Goal: Information Seeking & Learning: Learn about a topic

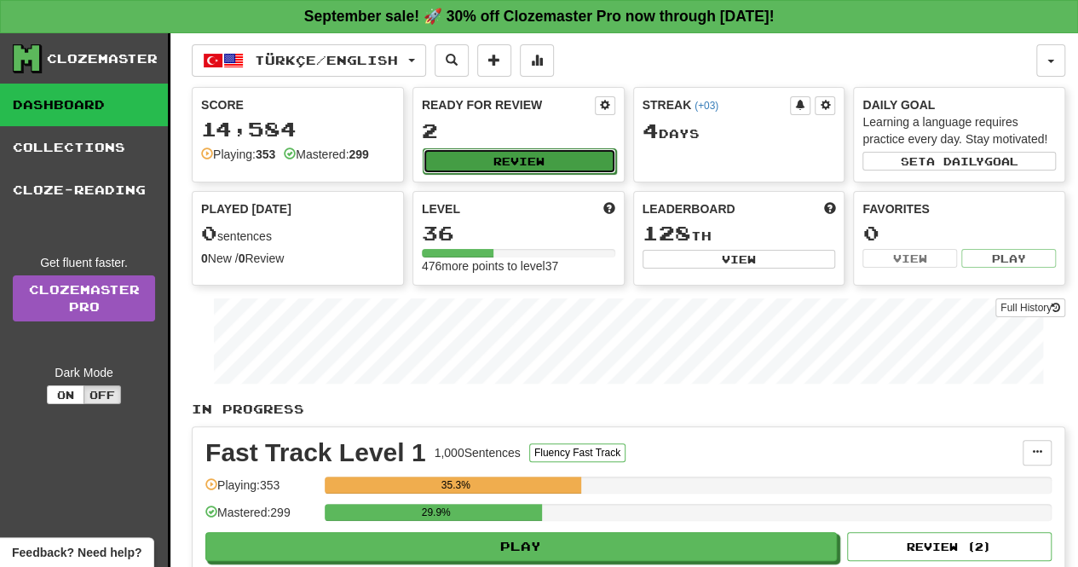
click at [462, 168] on button "Review" at bounding box center [519, 161] width 193 height 26
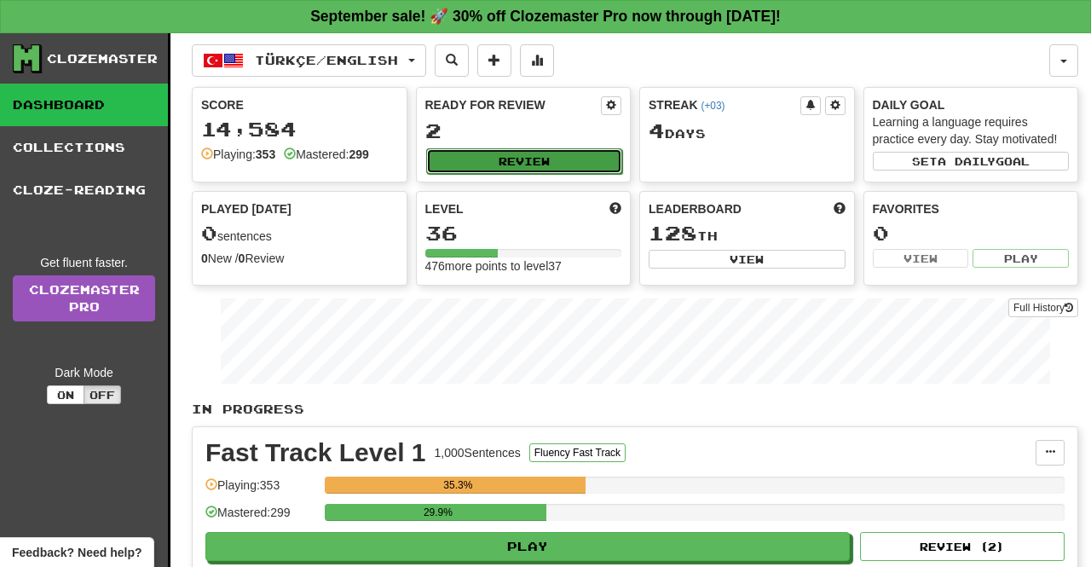
select select "**"
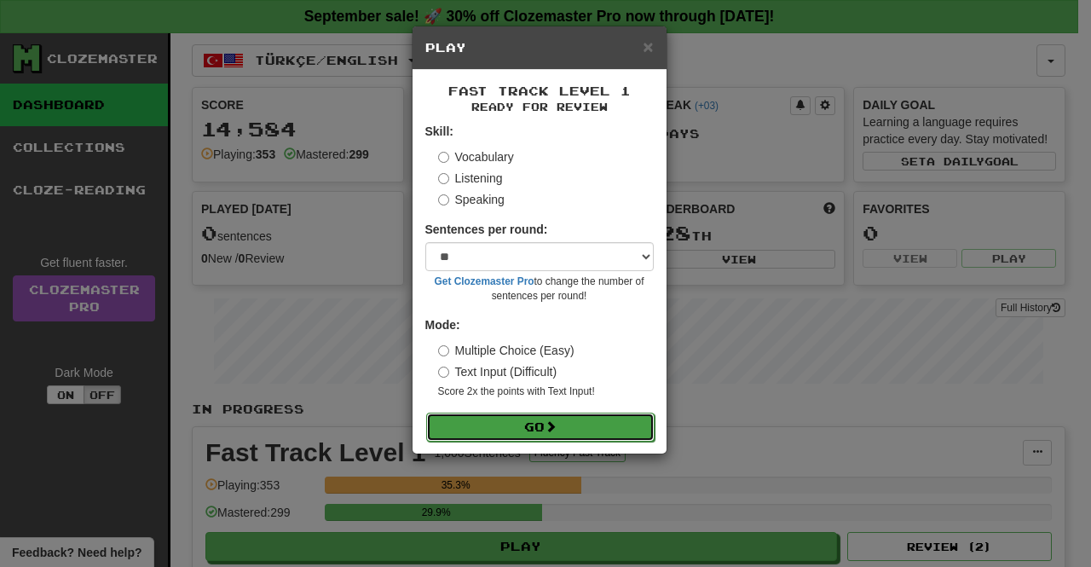
click at [561, 424] on button "Go" at bounding box center [540, 427] width 228 height 29
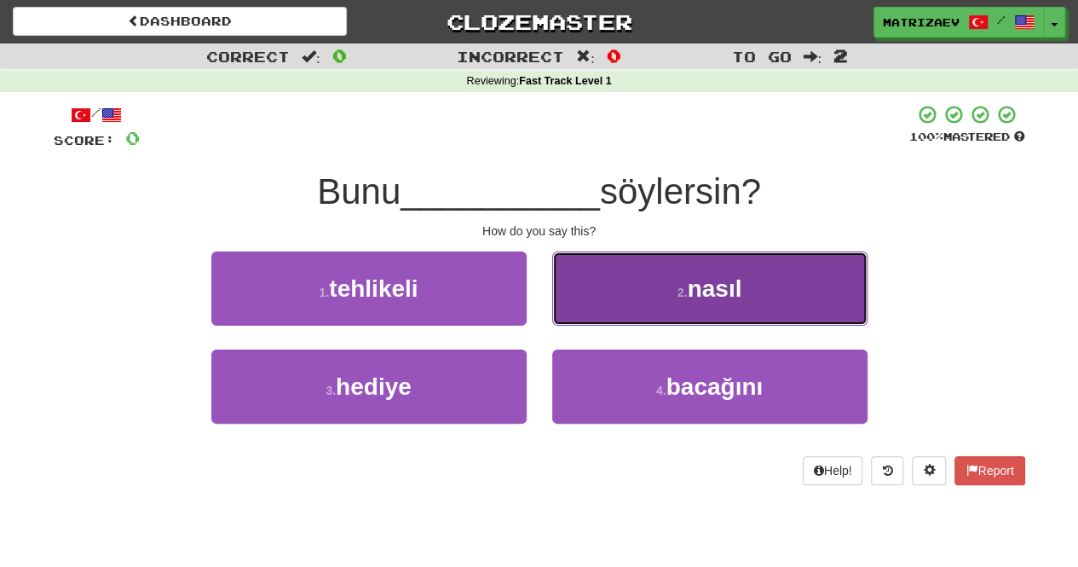
click at [638, 295] on button "2 . nasıl" at bounding box center [709, 288] width 315 height 74
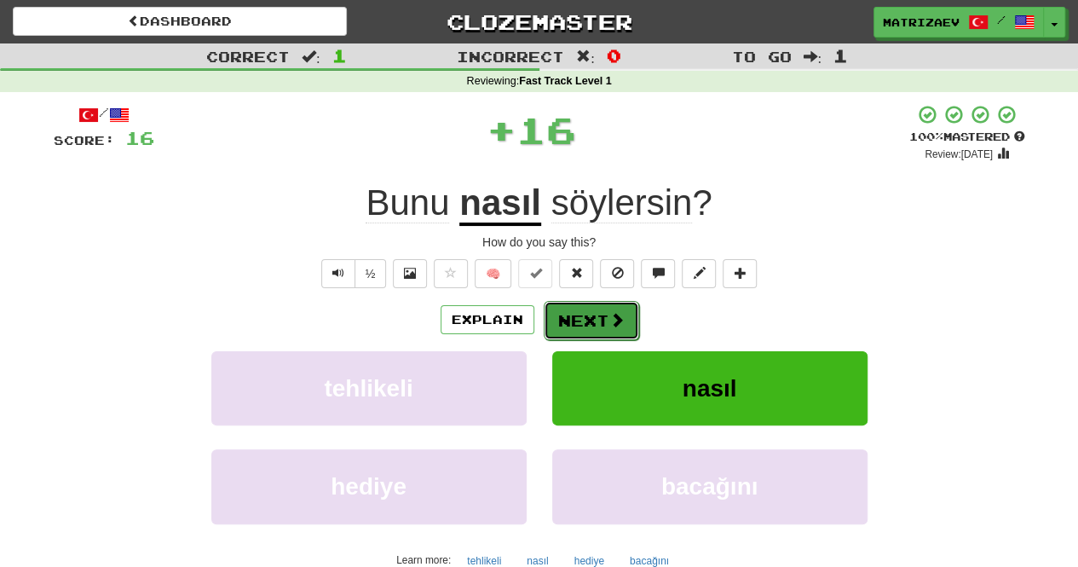
click at [609, 316] on span at bounding box center [616, 319] width 15 height 15
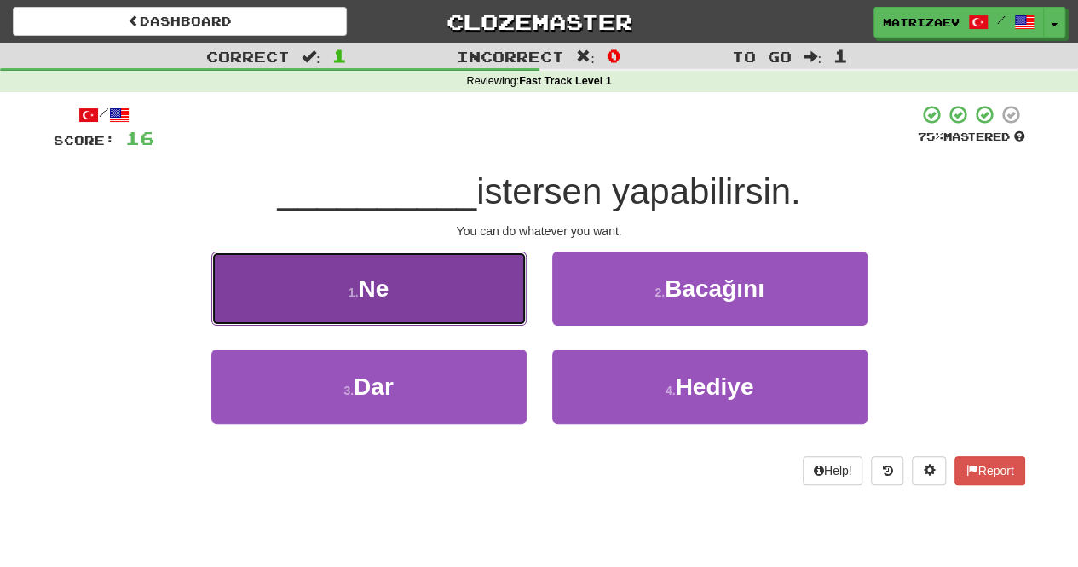
click at [447, 281] on button "1 . Ne" at bounding box center [368, 288] width 315 height 74
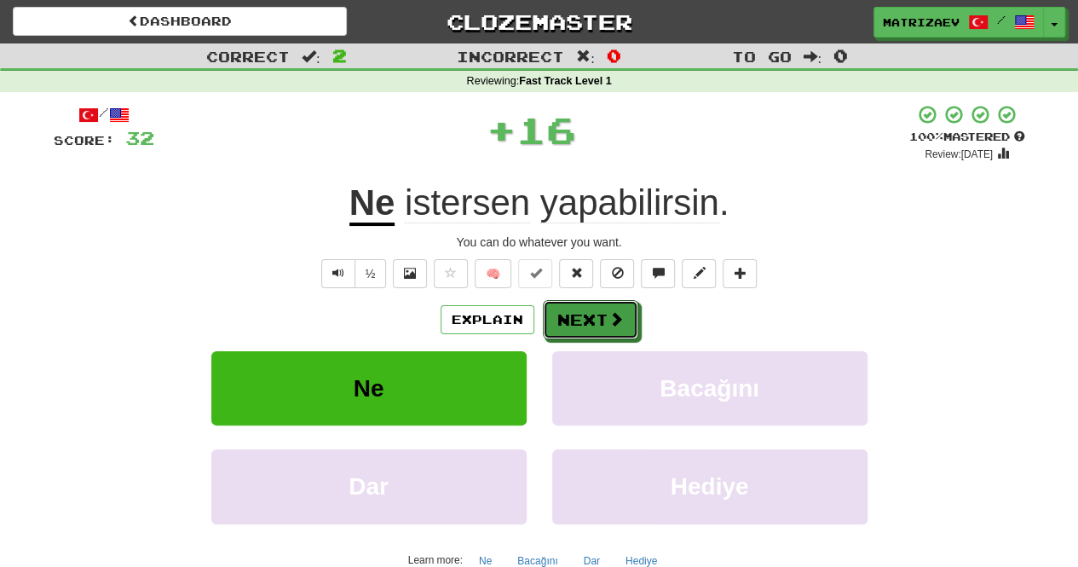
click at [600, 309] on button "Next" at bounding box center [590, 319] width 95 height 39
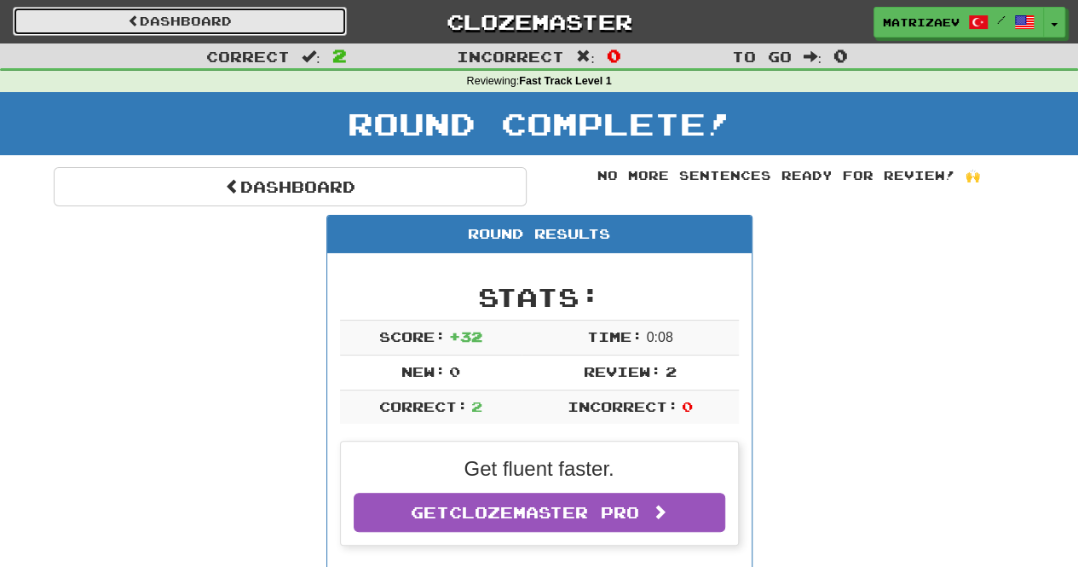
click at [205, 18] on link "Dashboard" at bounding box center [180, 21] width 334 height 29
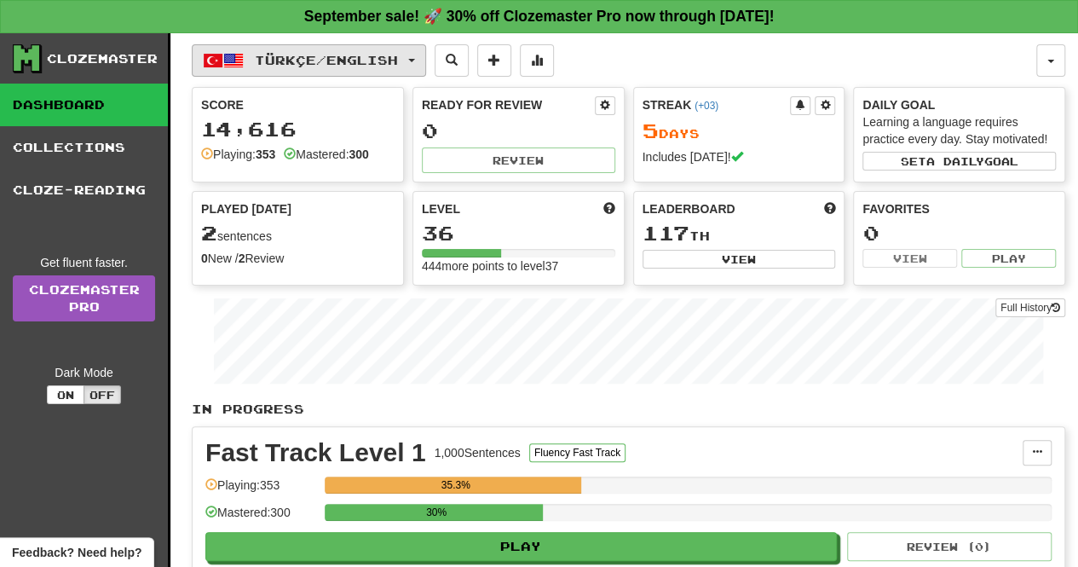
click at [329, 59] on span "Türkçe / English" at bounding box center [326, 60] width 143 height 14
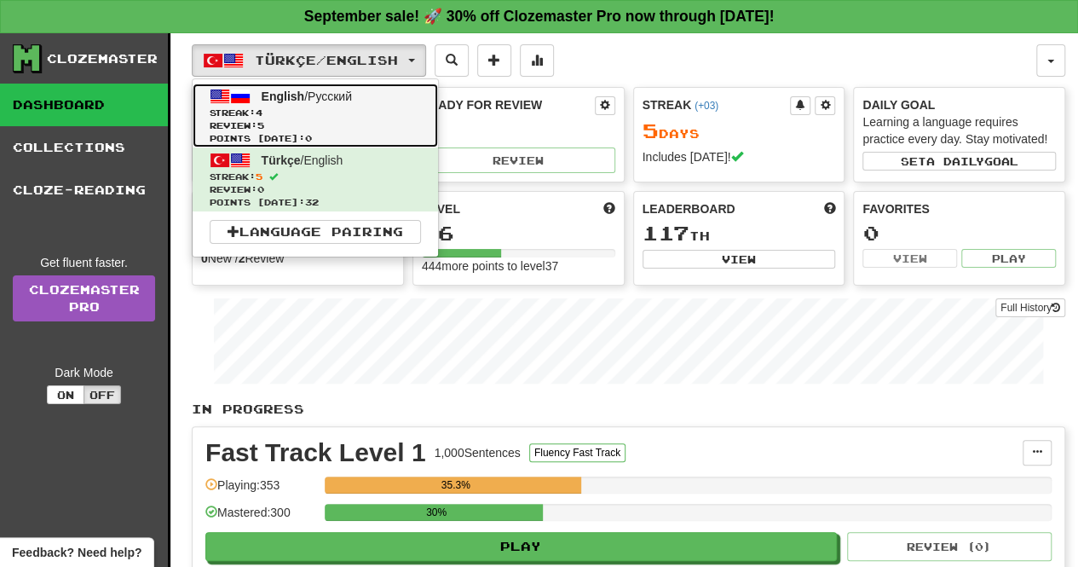
click at [338, 122] on span "Review: 5" at bounding box center [315, 125] width 211 height 13
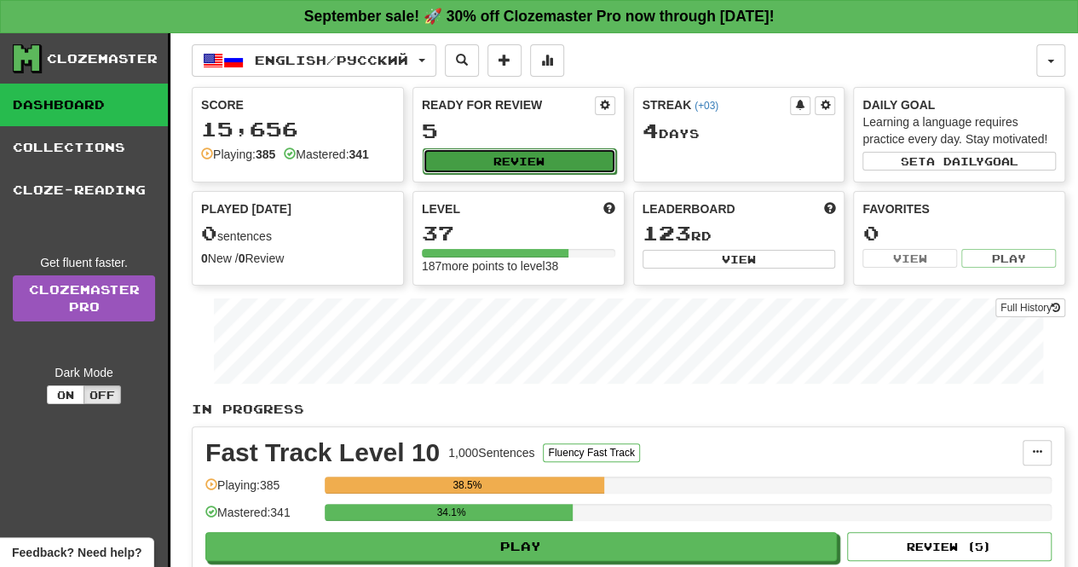
click at [494, 148] on button "Review" at bounding box center [519, 161] width 193 height 26
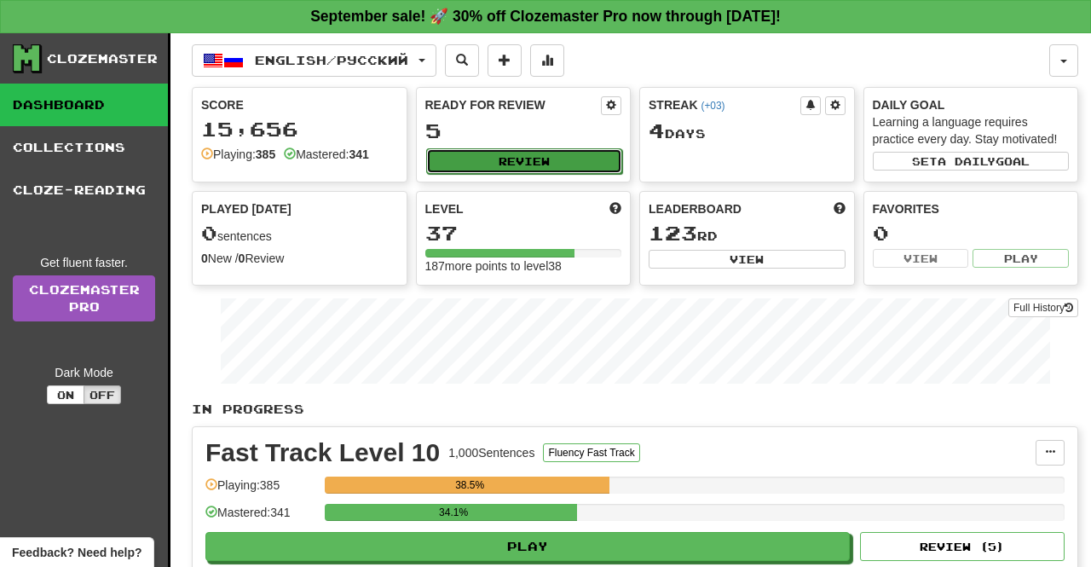
select select "**"
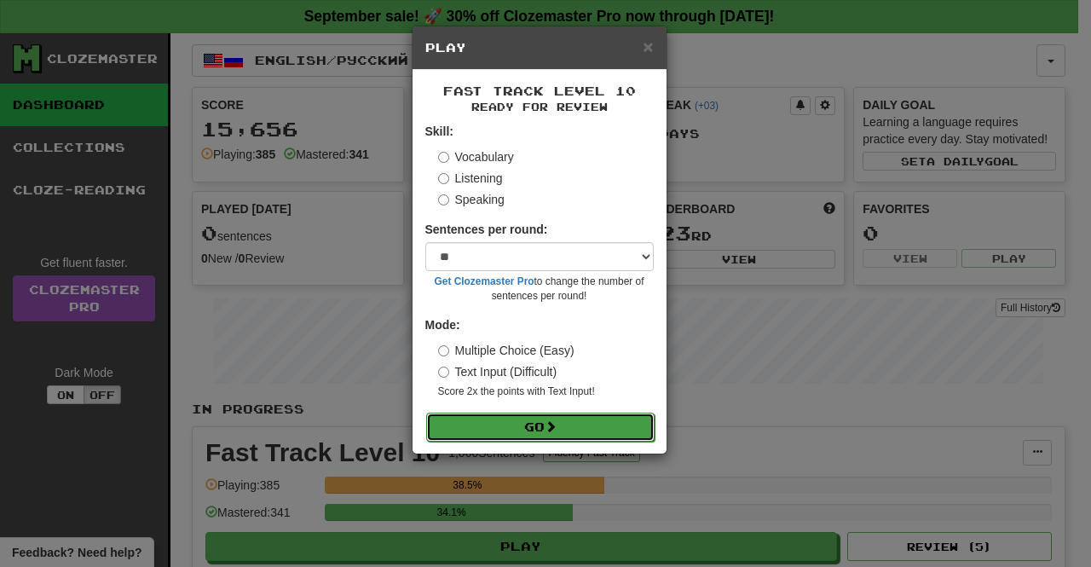
click at [569, 424] on button "Go" at bounding box center [540, 427] width 228 height 29
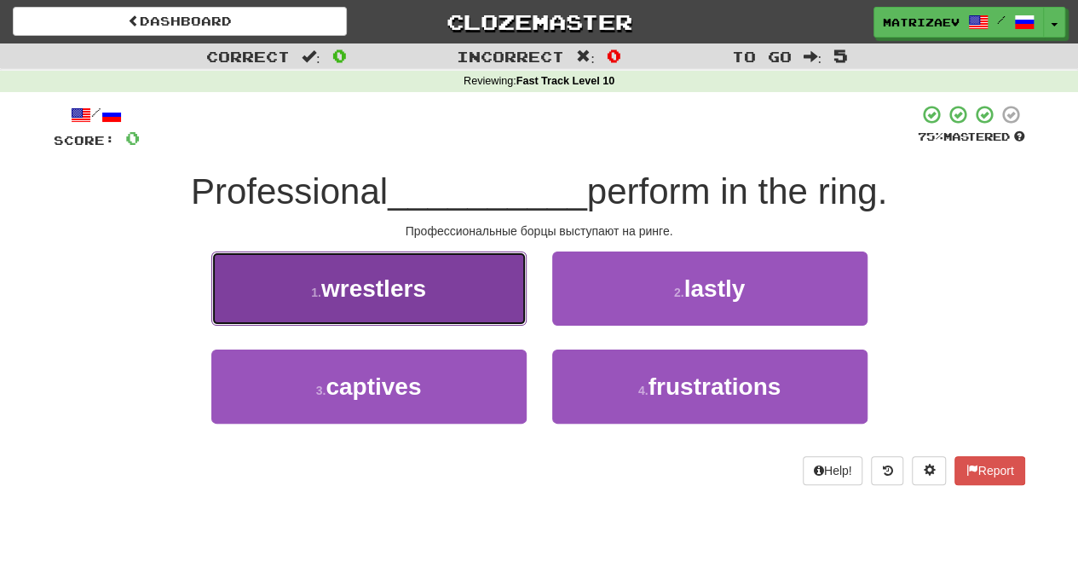
click at [460, 293] on button "1 . wrestlers" at bounding box center [368, 288] width 315 height 74
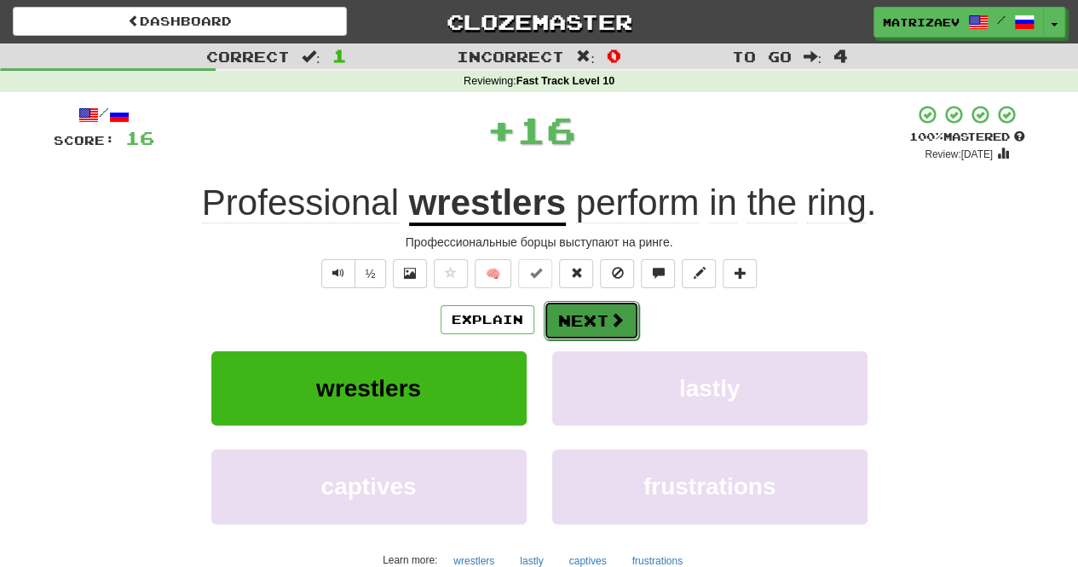
click at [610, 314] on span at bounding box center [616, 319] width 15 height 15
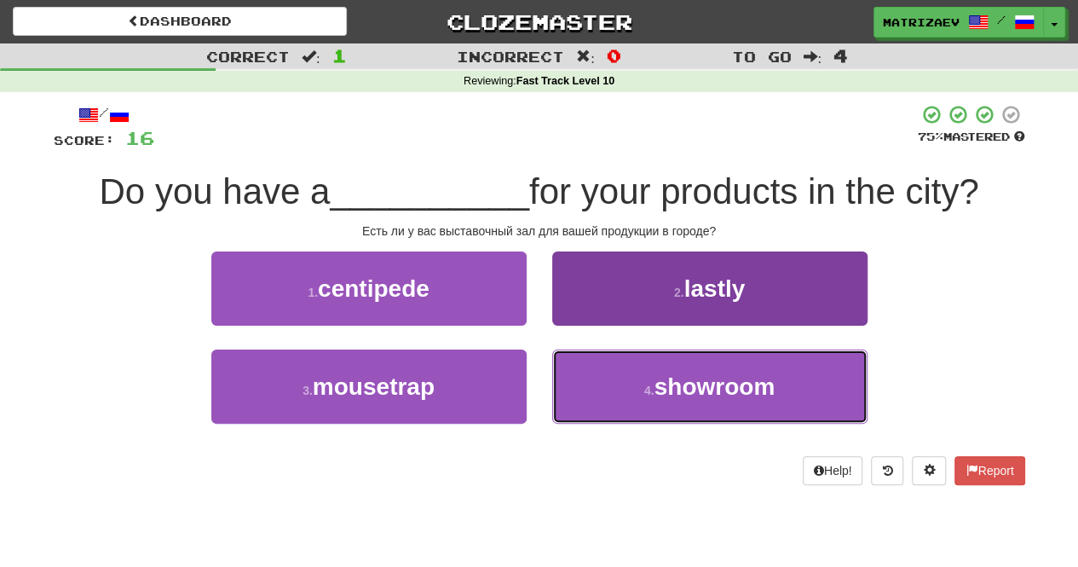
drag, startPoint x: 679, startPoint y: 381, endPoint x: 672, endPoint y: 372, distance: 10.9
click at [680, 381] on span "showroom" at bounding box center [715, 386] width 121 height 26
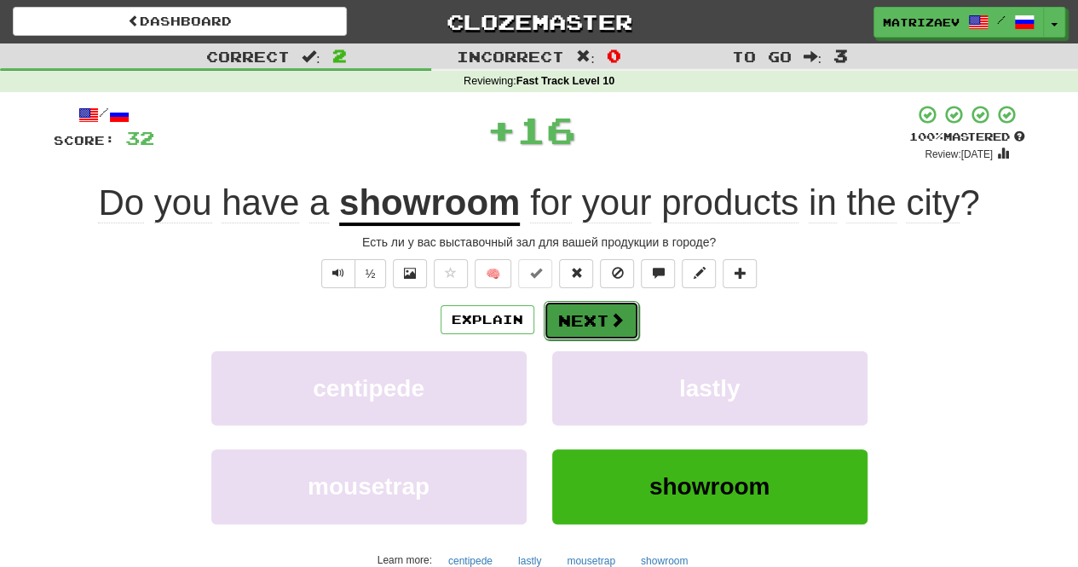
click at [584, 309] on button "Next" at bounding box center [591, 320] width 95 height 39
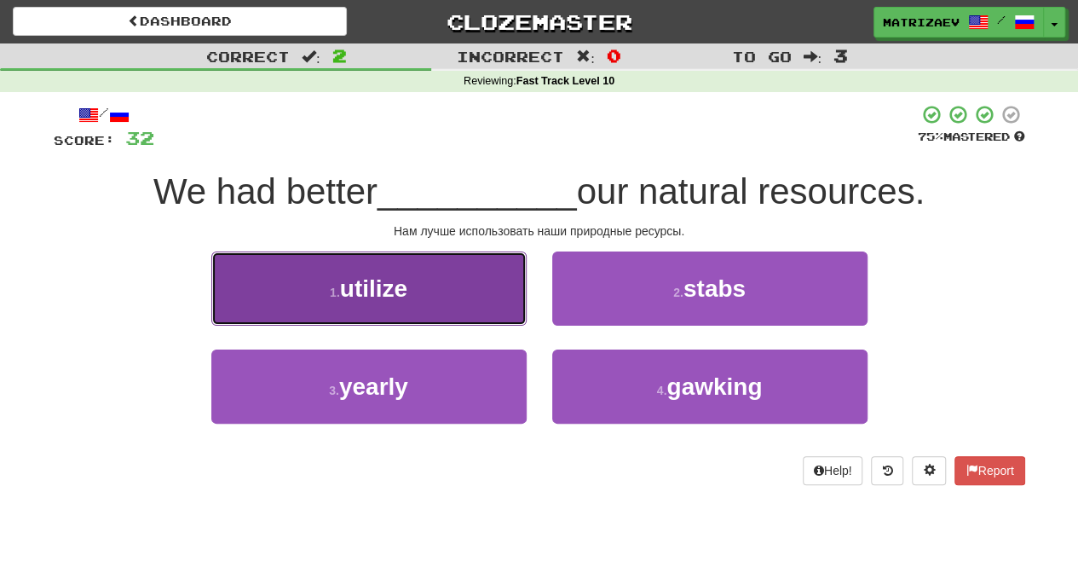
click at [487, 280] on button "1 . utilize" at bounding box center [368, 288] width 315 height 74
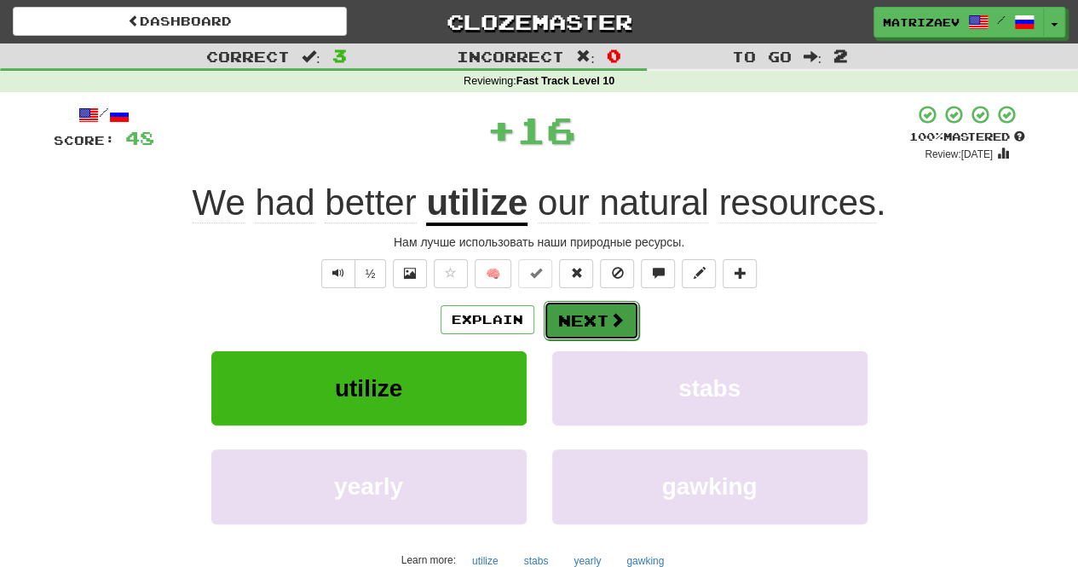
click at [591, 321] on button "Next" at bounding box center [591, 320] width 95 height 39
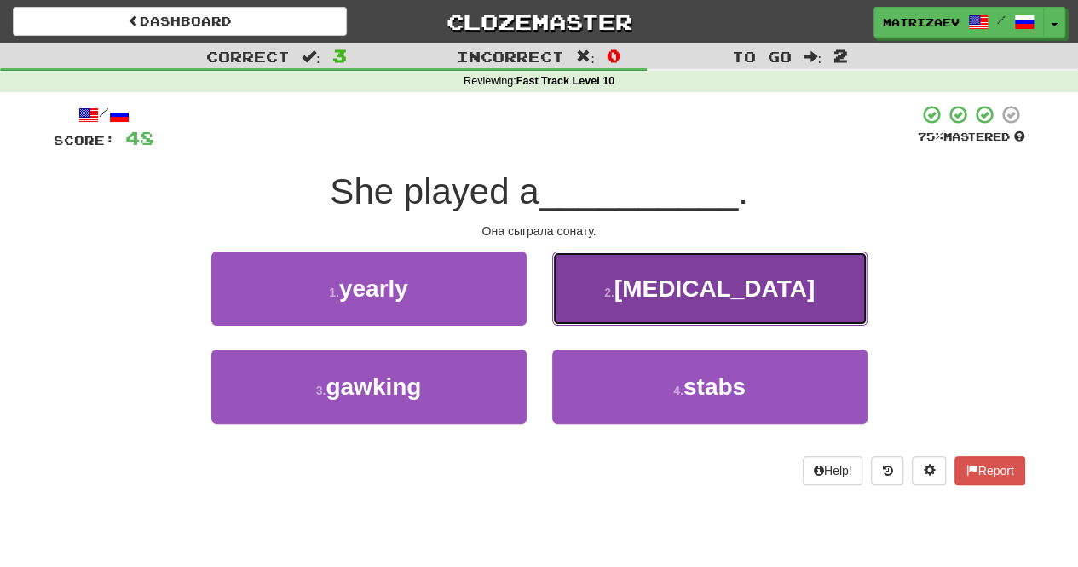
click at [657, 308] on button "2 . [MEDICAL_DATA]" at bounding box center [709, 288] width 315 height 74
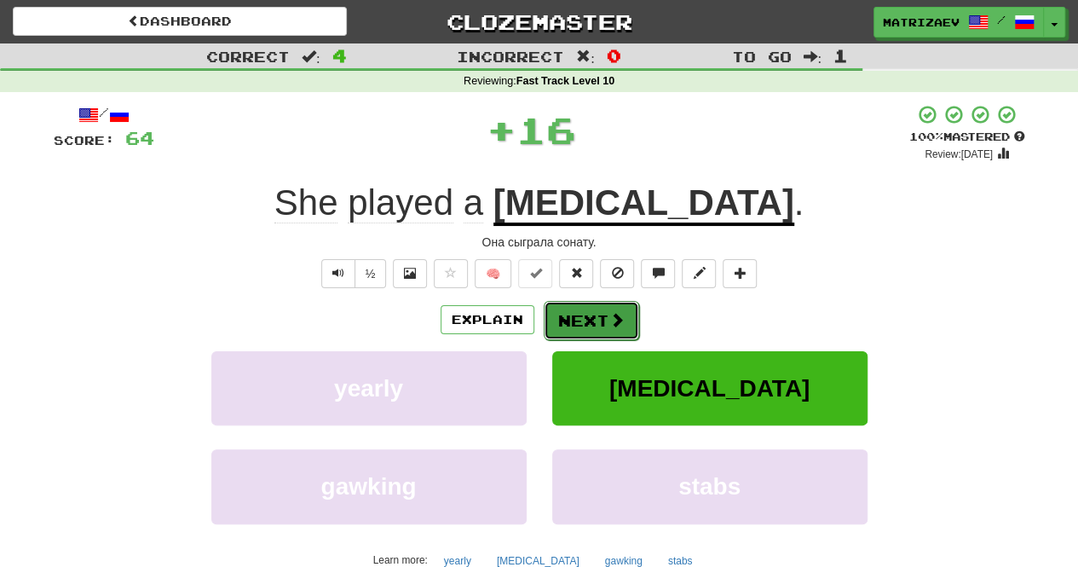
click at [597, 316] on button "Next" at bounding box center [591, 320] width 95 height 39
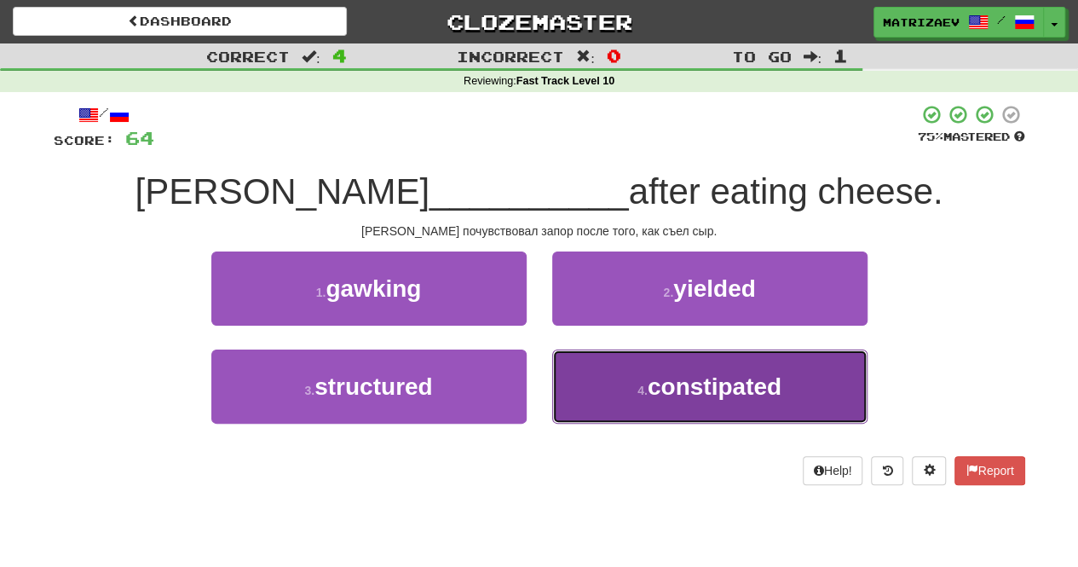
click at [647, 390] on small "4 ." at bounding box center [643, 391] width 10 height 14
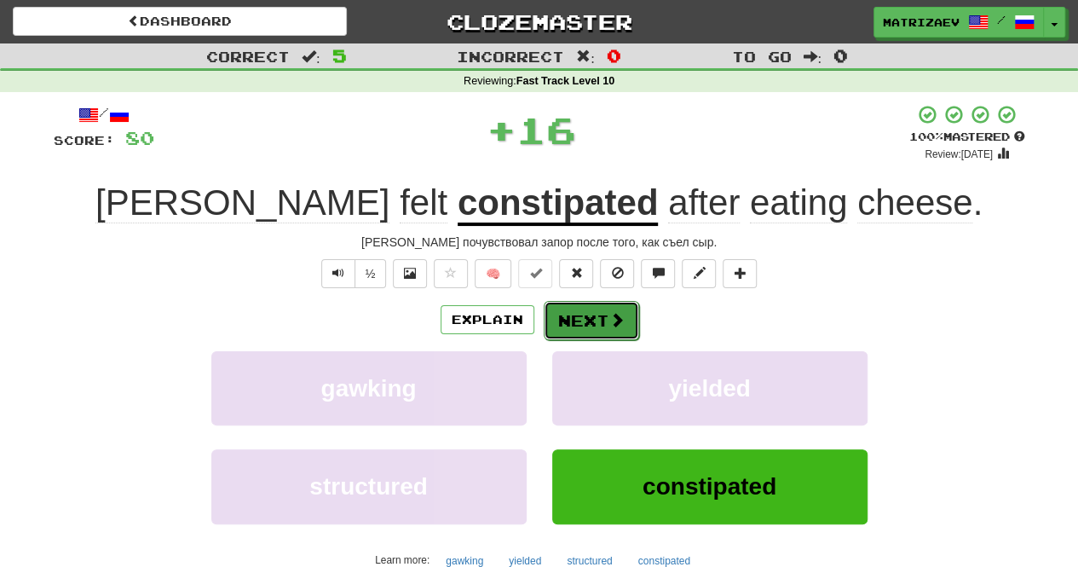
click at [597, 301] on button "Next" at bounding box center [591, 320] width 95 height 39
